Goal: Navigation & Orientation: Find specific page/section

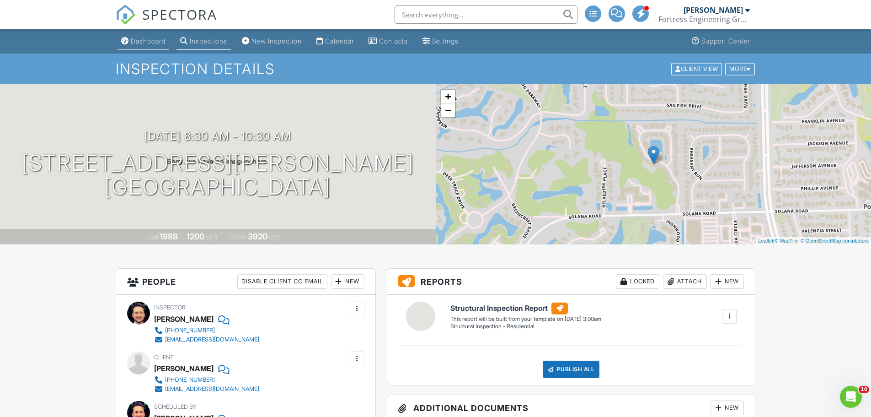
click at [149, 42] on div "Dashboard" at bounding box center [148, 41] width 35 height 8
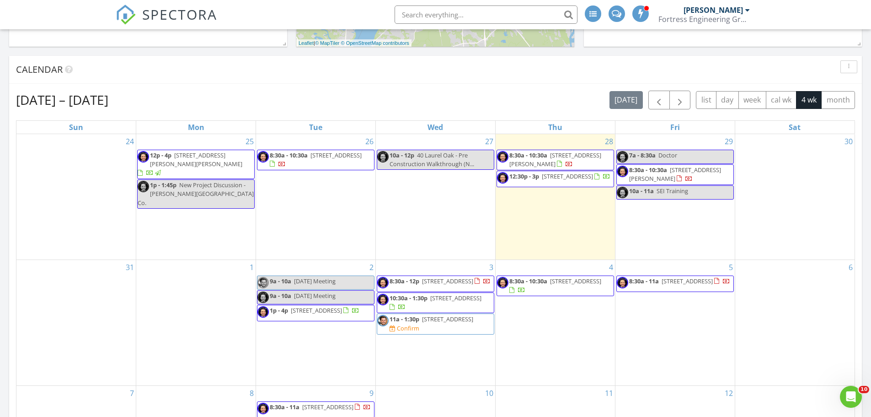
click at [579, 186] on span "12:30p - 3p 366 Dunster Ct, Orange Park 32073" at bounding box center [553, 179] width 113 height 14
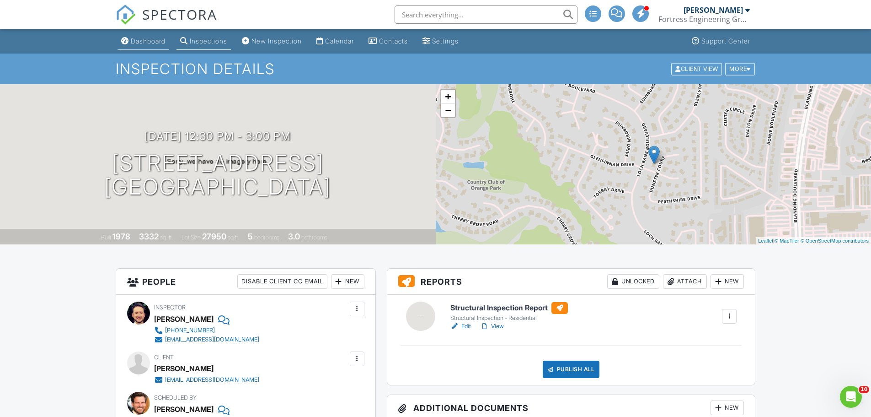
click at [143, 44] on div "Dashboard" at bounding box center [148, 41] width 35 height 8
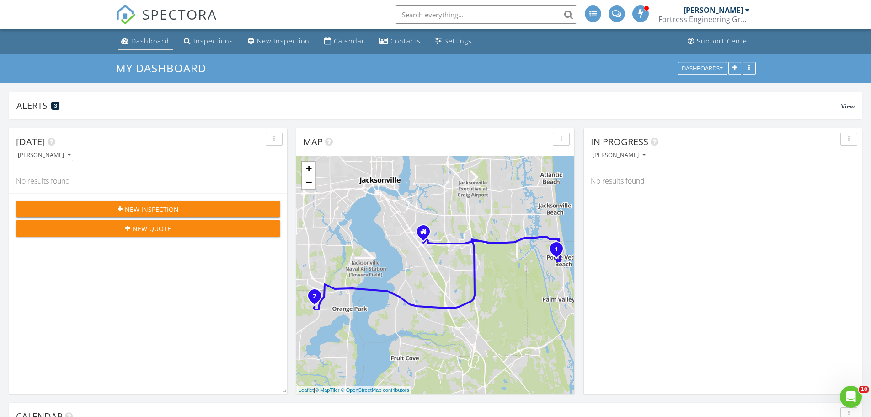
click at [145, 44] on div "Dashboard" at bounding box center [150, 41] width 38 height 9
